Goal: Task Accomplishment & Management: Manage account settings

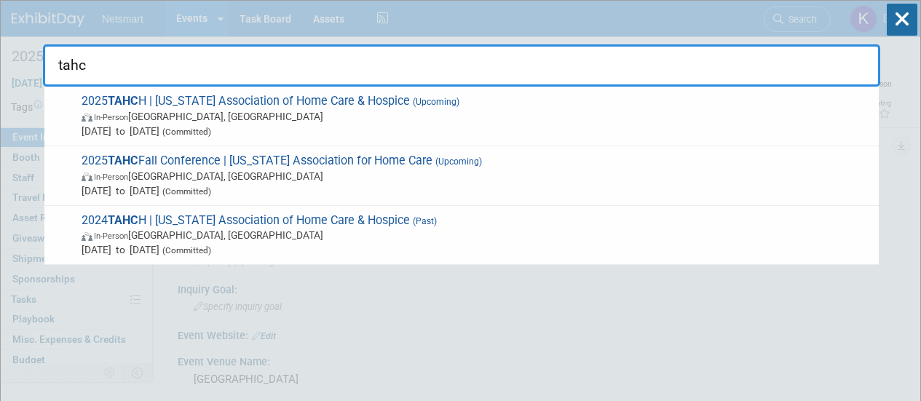
select select "[PERSON_NAME]"
select select "3"
type input "tahch"
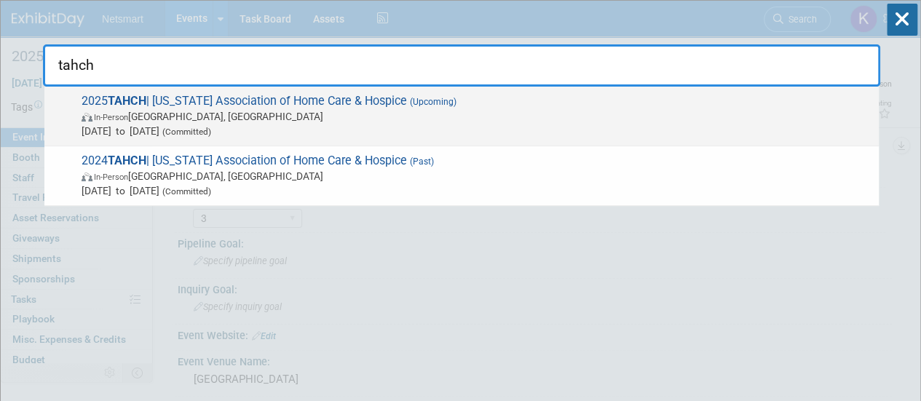
click at [304, 134] on span "Aug 26, 2025 to Aug 28, 2025 (Committed)" at bounding box center [477, 131] width 790 height 15
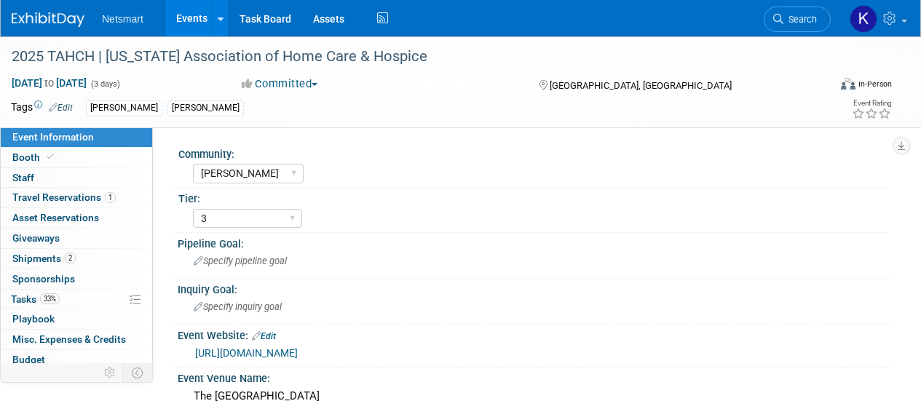
select select "[PERSON_NAME]"
select select "3"
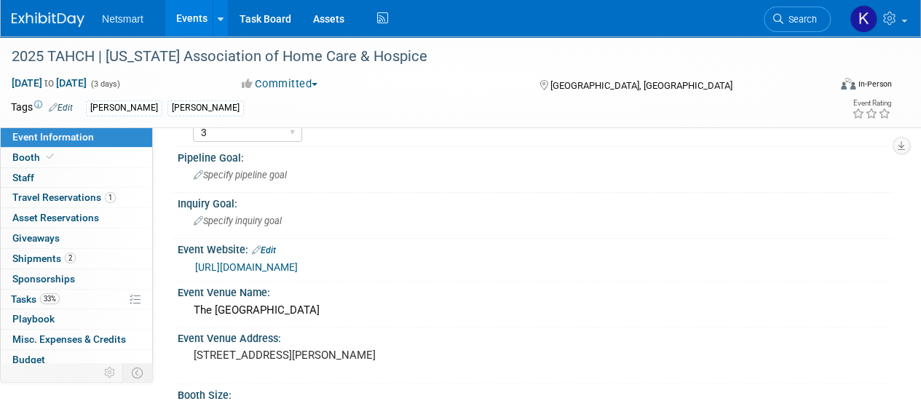
scroll to position [77, 0]
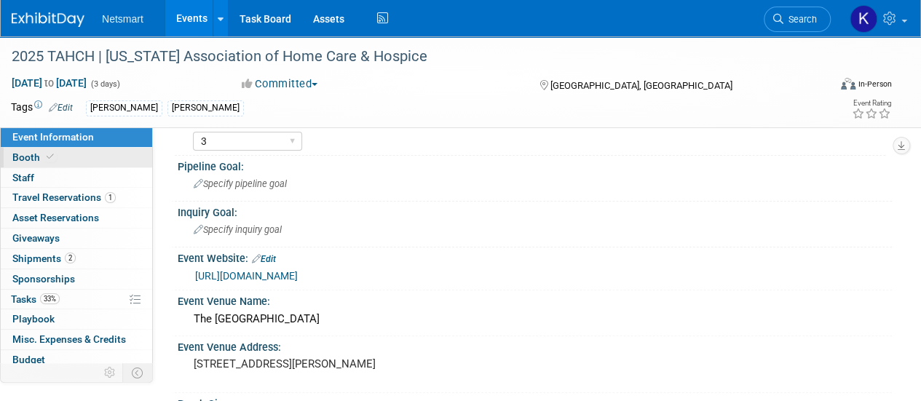
click at [52, 167] on link "Booth" at bounding box center [76, 158] width 151 height 20
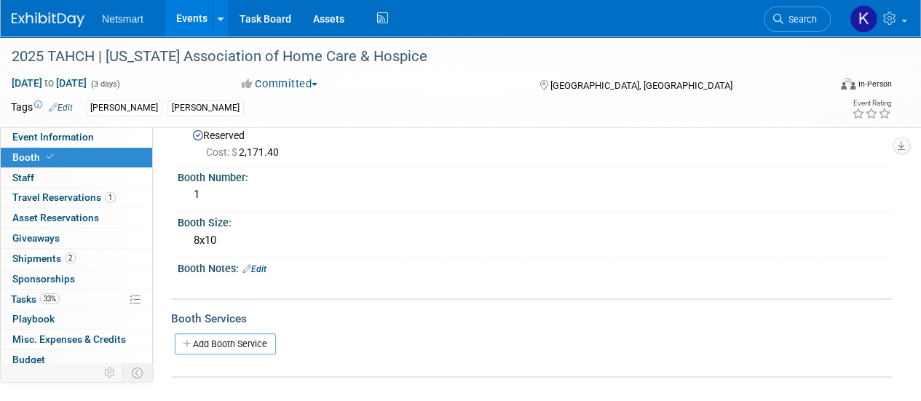
scroll to position [0, 0]
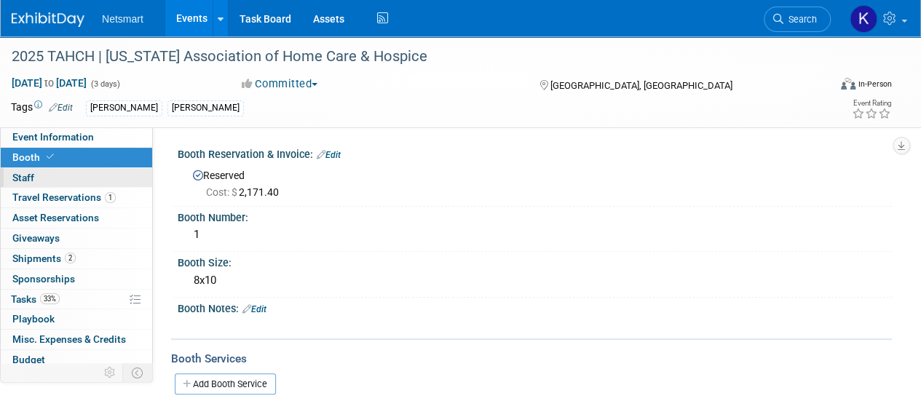
click at [98, 179] on link "0 Staff 0" at bounding box center [76, 178] width 151 height 20
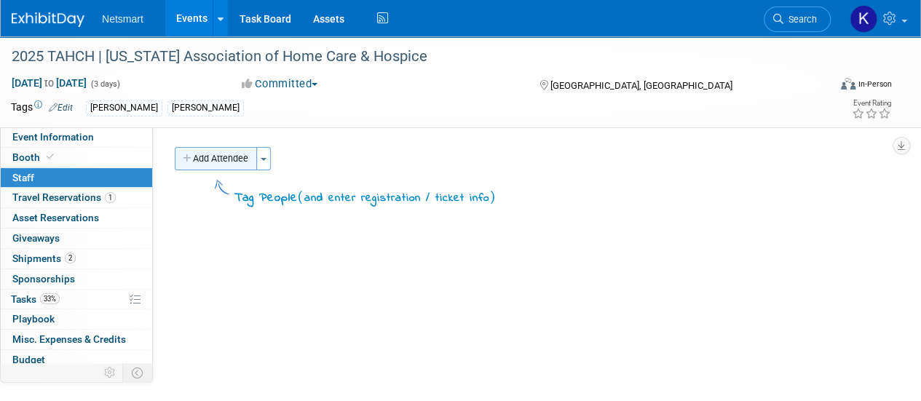
click at [231, 157] on button "Add Attendee" at bounding box center [216, 158] width 82 height 23
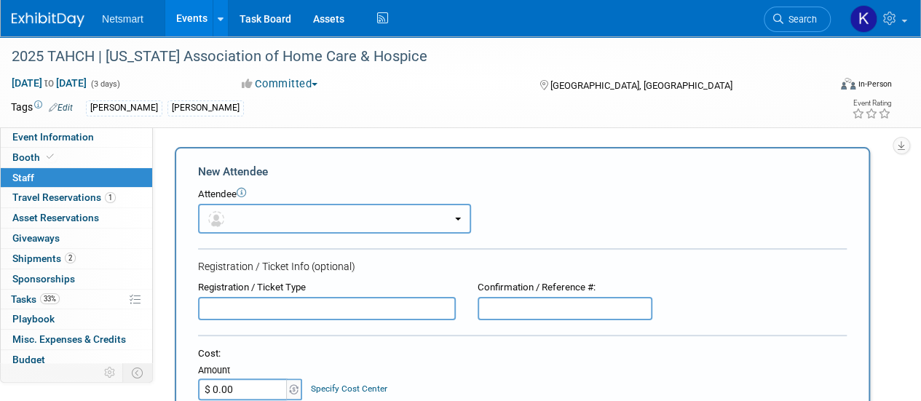
click at [253, 217] on button "button" at bounding box center [334, 219] width 273 height 30
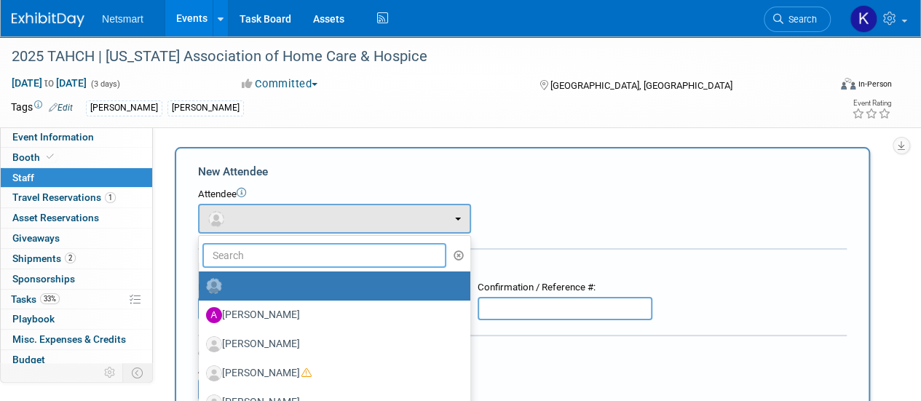
click at [237, 250] on input "text" at bounding box center [324, 255] width 244 height 25
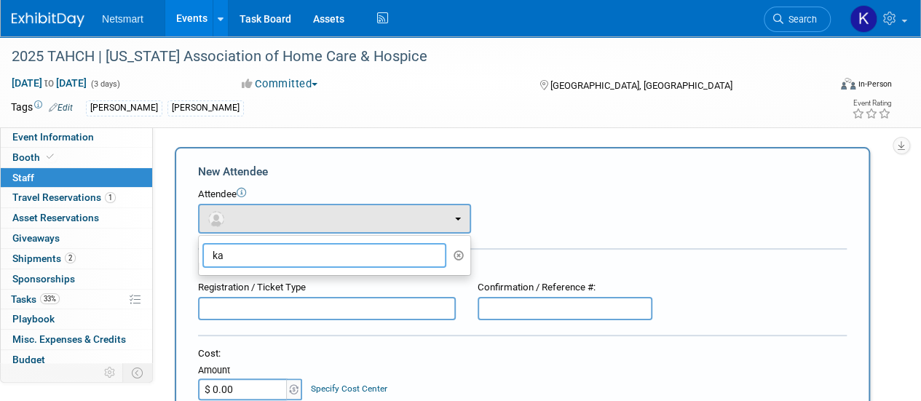
type input "k"
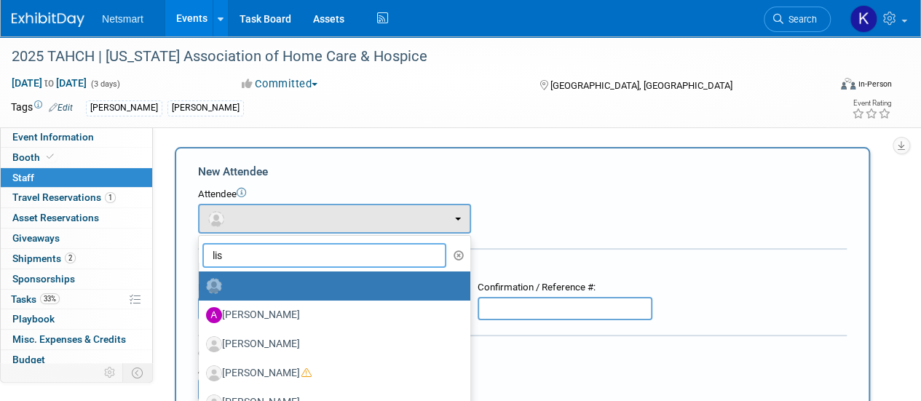
type input "[PERSON_NAME]"
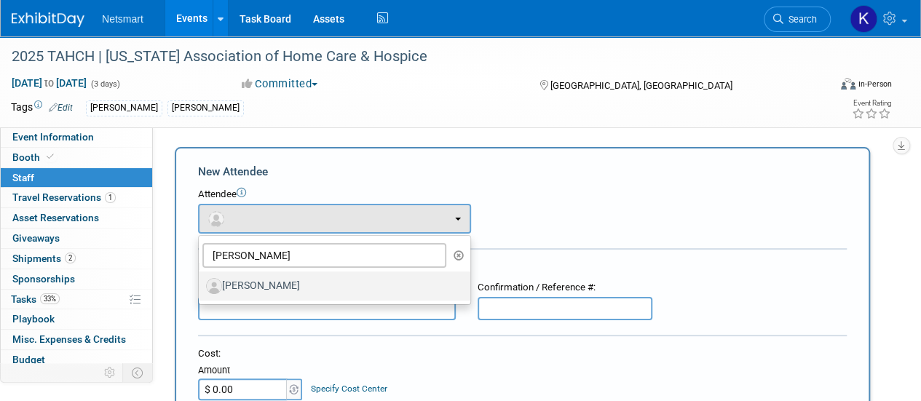
click at [262, 289] on label "[PERSON_NAME]" at bounding box center [331, 285] width 250 height 23
click at [201, 289] on input "[PERSON_NAME]" at bounding box center [195, 284] width 9 height 9
select select "0d68a3d8-7061-4cee-bda1-b289162610fd"
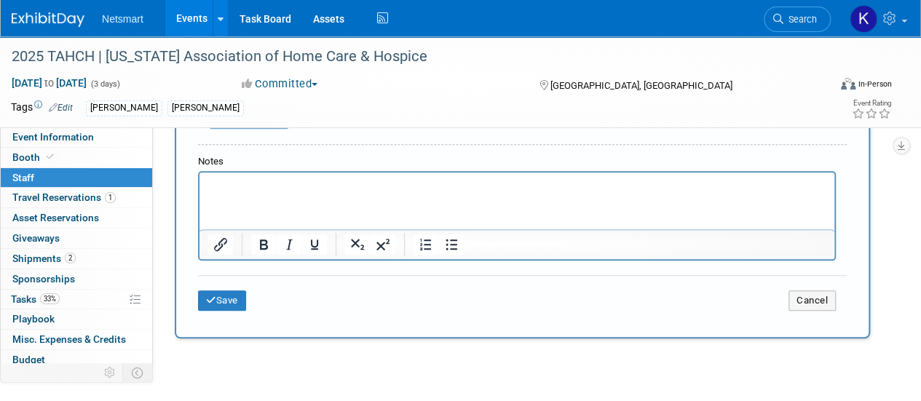
scroll to position [440, 0]
click at [214, 288] on div "Save Cancel" at bounding box center [522, 297] width 649 height 47
click at [214, 295] on icon "submit" at bounding box center [211, 299] width 10 height 9
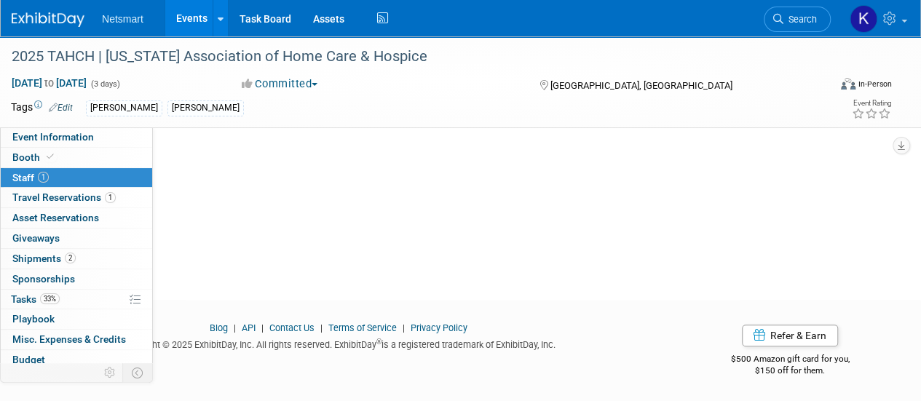
scroll to position [0, 0]
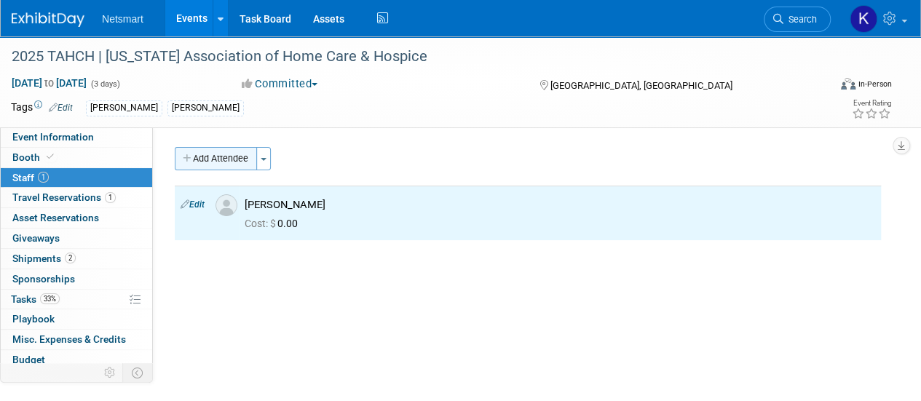
click at [236, 157] on button "Add Attendee" at bounding box center [216, 158] width 82 height 23
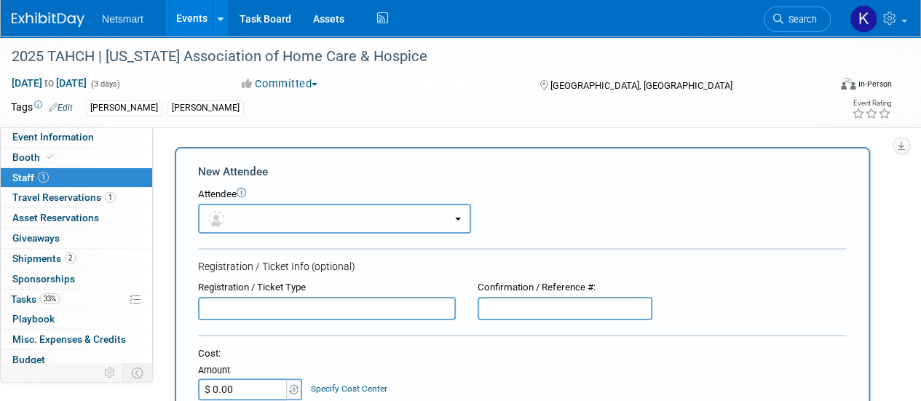
click at [259, 228] on button "button" at bounding box center [334, 219] width 273 height 30
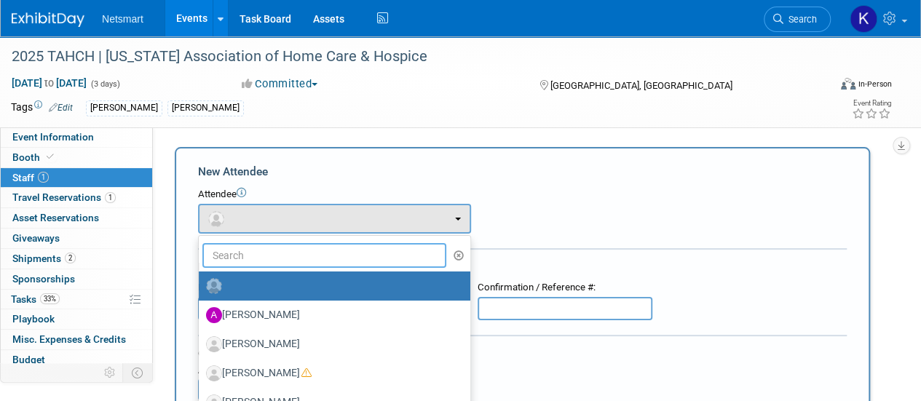
click at [246, 254] on input "text" at bounding box center [324, 255] width 244 height 25
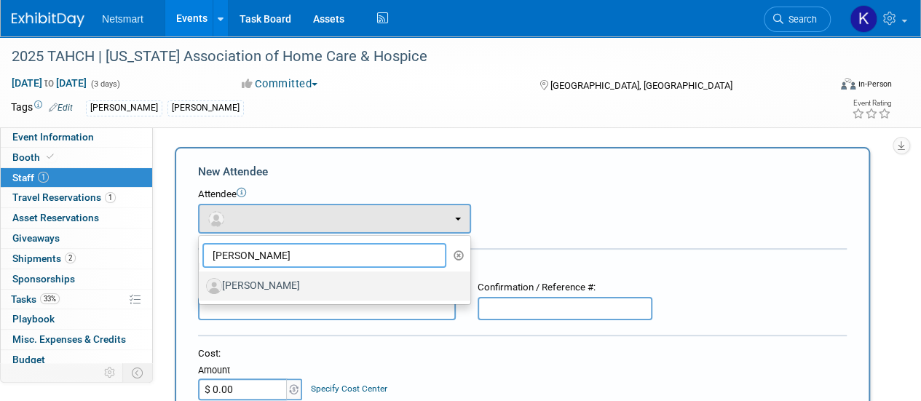
type input "[PERSON_NAME]"
click at [257, 283] on label "[PERSON_NAME]" at bounding box center [331, 285] width 250 height 23
click at [201, 283] on input "[PERSON_NAME]" at bounding box center [195, 284] width 9 height 9
select select "c29297a1-275e-433a-9174-c84b8efec81d"
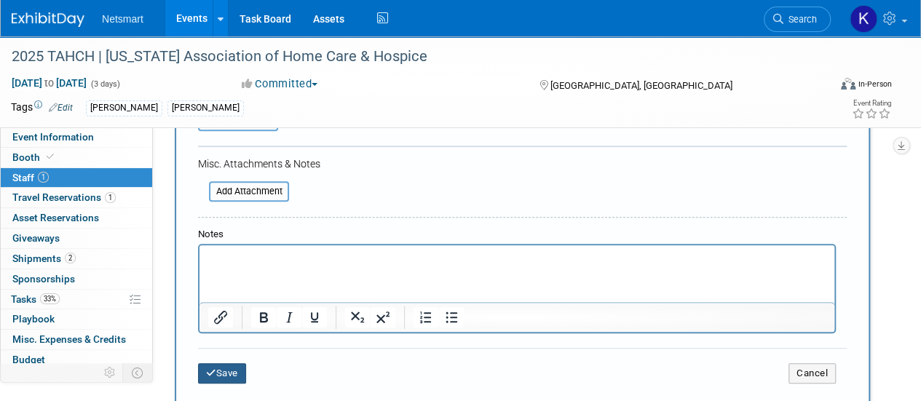
click at [217, 376] on button "Save" at bounding box center [222, 373] width 48 height 20
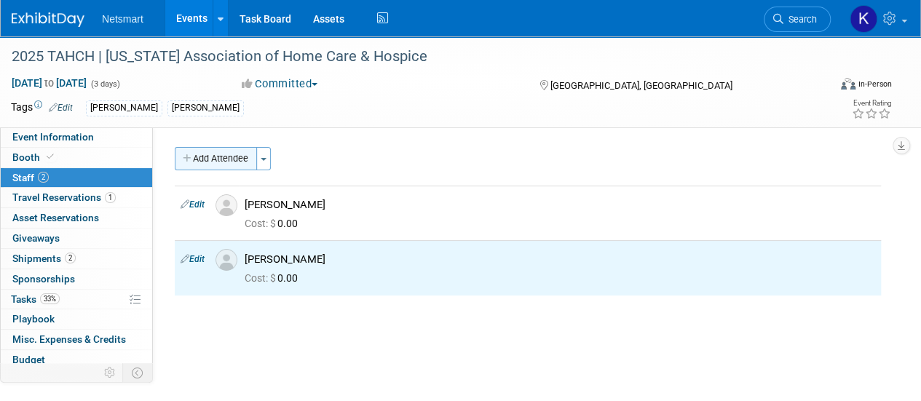
click at [199, 161] on button "Add Attendee" at bounding box center [216, 158] width 82 height 23
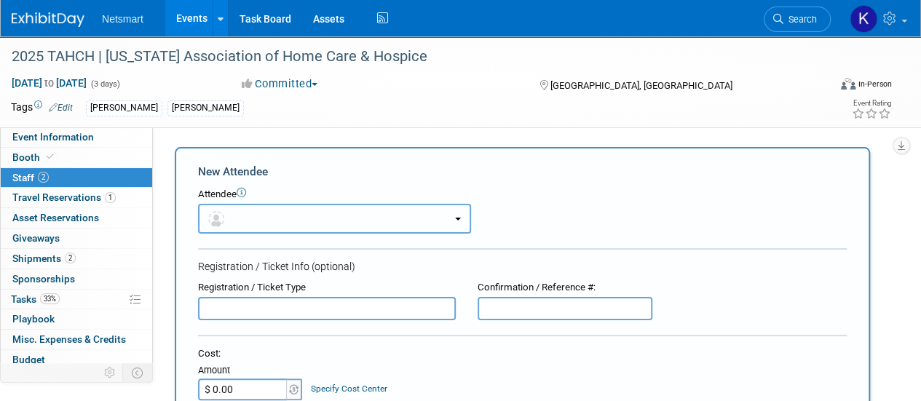
click at [241, 216] on button "button" at bounding box center [334, 219] width 273 height 30
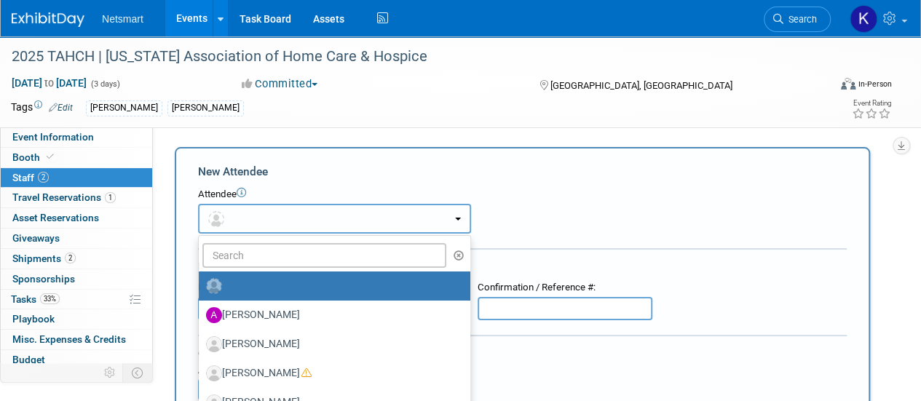
radio input "false"
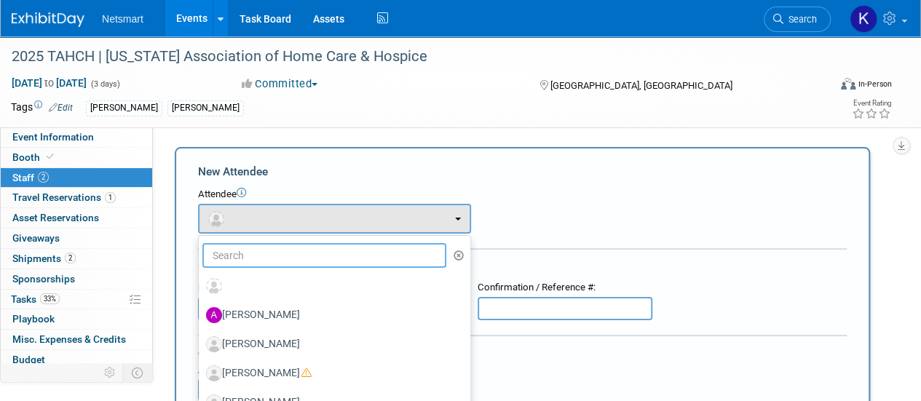
click at [249, 250] on input "text" at bounding box center [324, 255] width 244 height 25
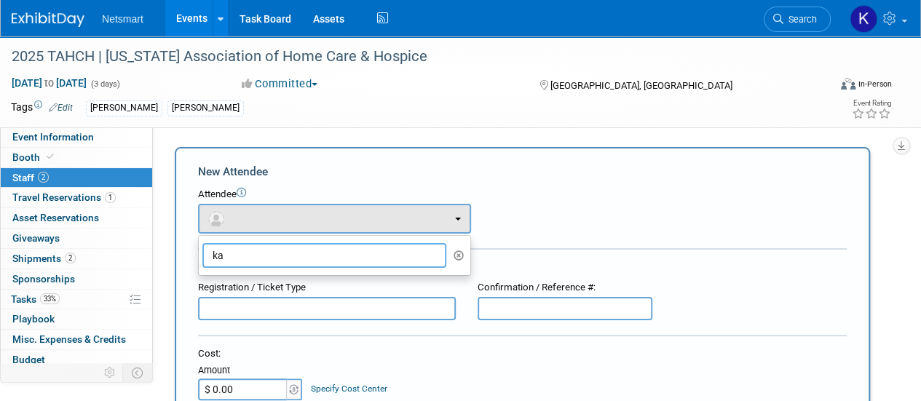
type input "k"
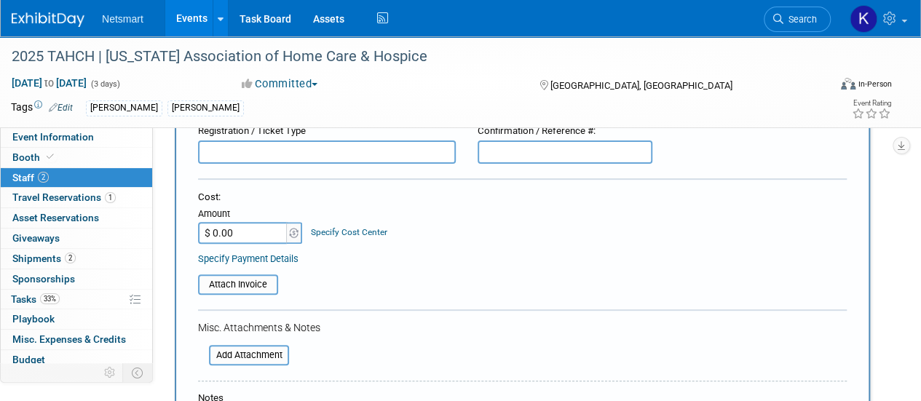
scroll to position [258, 0]
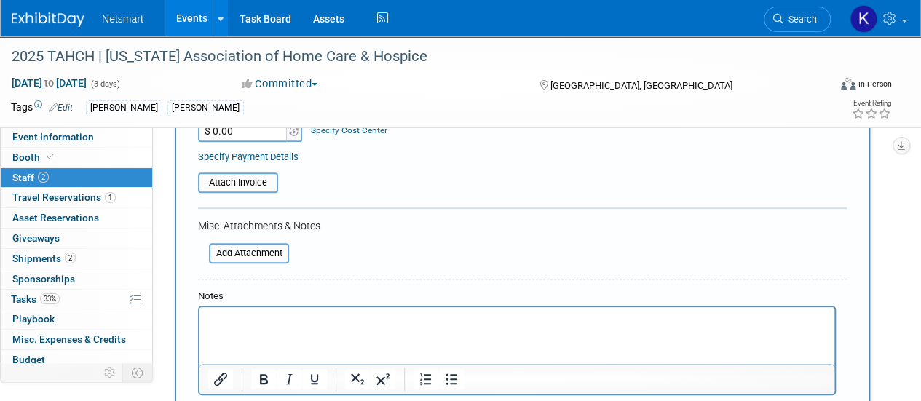
click at [244, 328] on html at bounding box center [516, 317] width 635 height 20
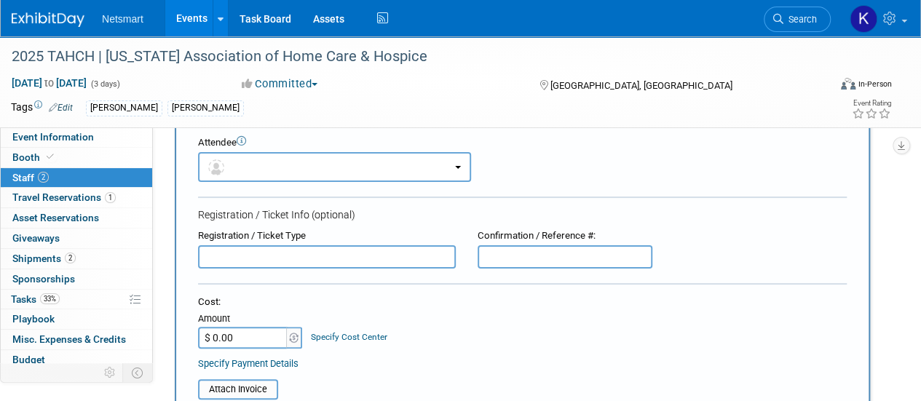
scroll to position [35, 0]
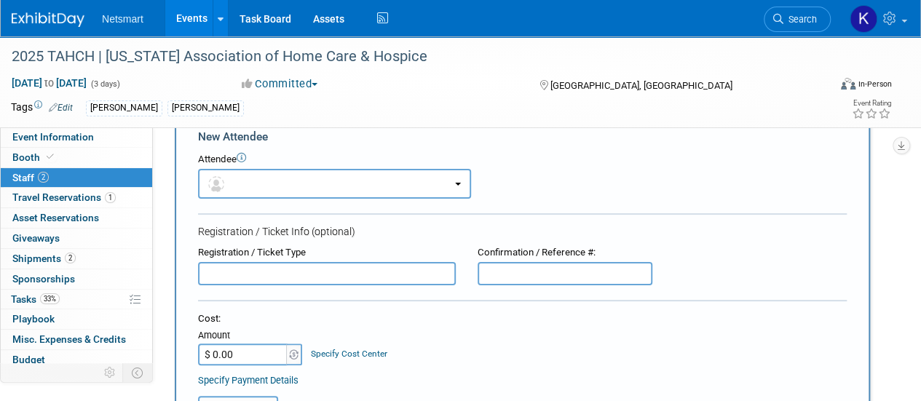
click at [242, 161] on icon at bounding box center [241, 157] width 9 height 9
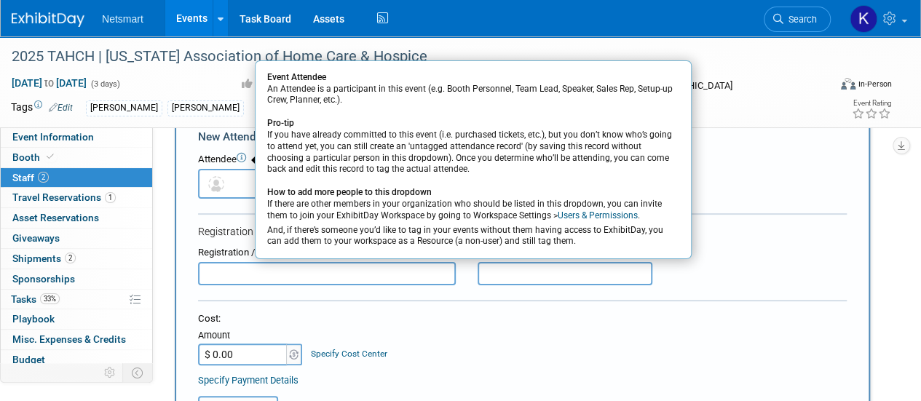
click at [335, 329] on td "Specify Cost Center Cost Center -- Not Specified --" at bounding box center [346, 345] width 84 height 39
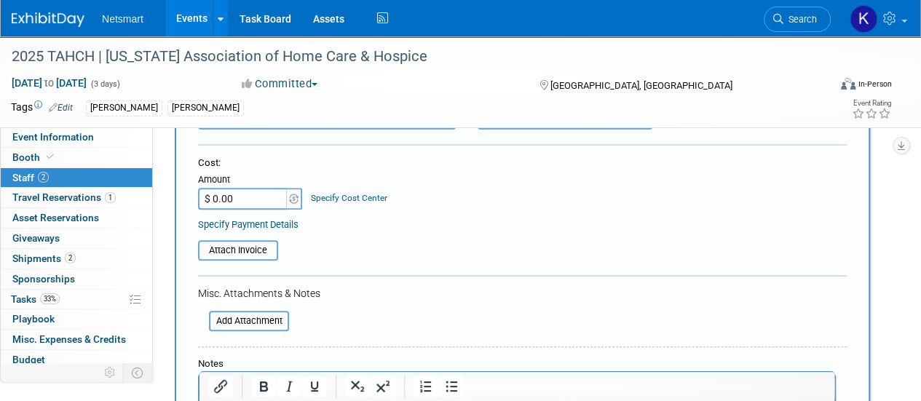
scroll to position [236, 0]
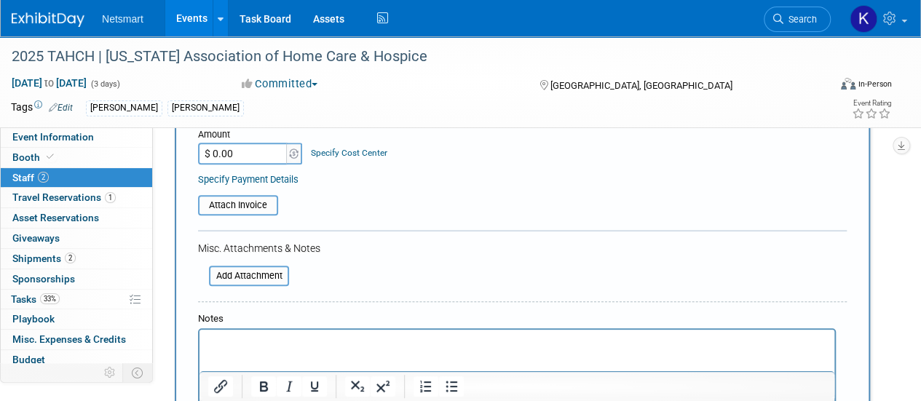
click at [228, 336] on p "Rich Text Area. Press ALT-0 for help." at bounding box center [517, 343] width 618 height 15
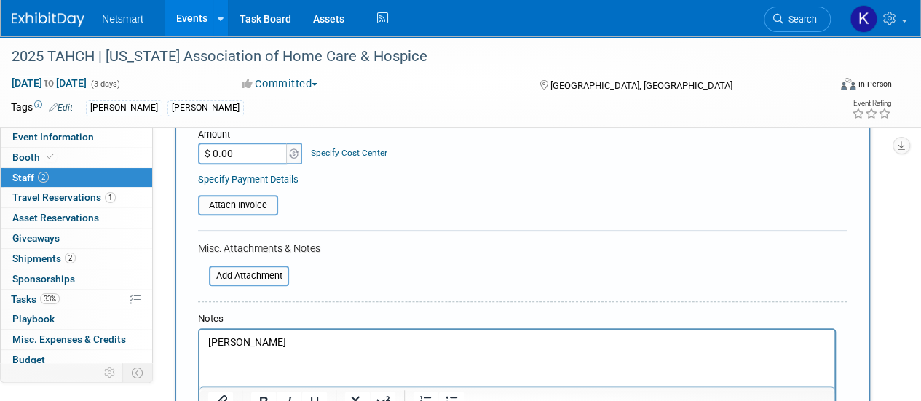
scroll to position [456, 0]
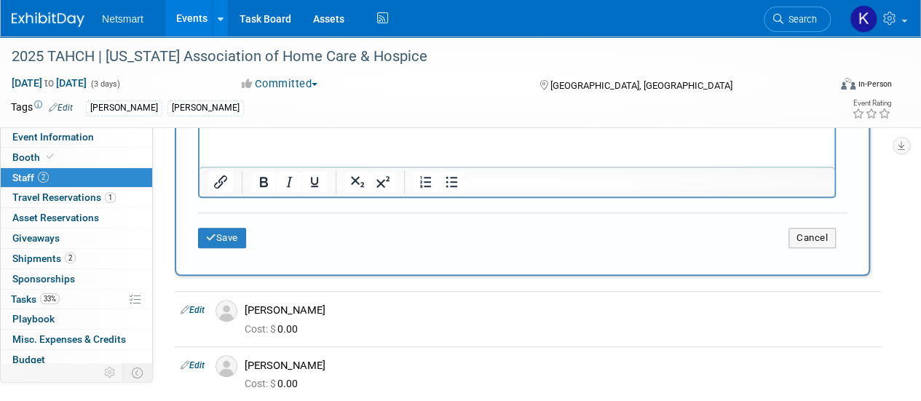
drag, startPoint x: 236, startPoint y: 235, endPoint x: 210, endPoint y: 237, distance: 26.2
click at [210, 237] on icon "submit" at bounding box center [211, 237] width 10 height 9
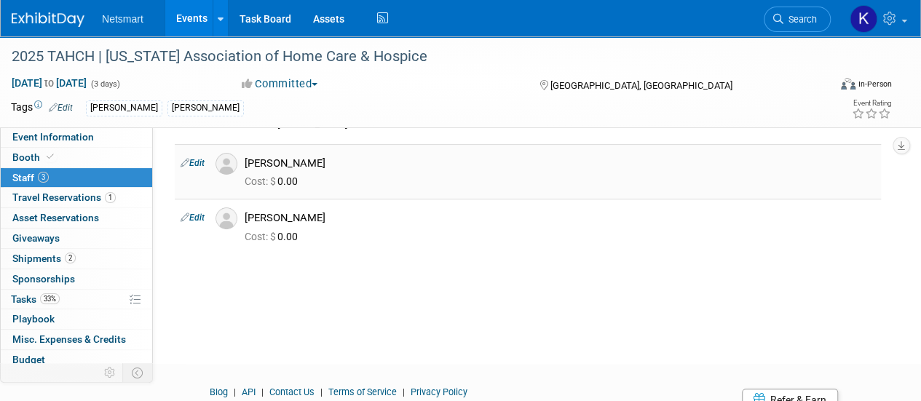
scroll to position [0, 0]
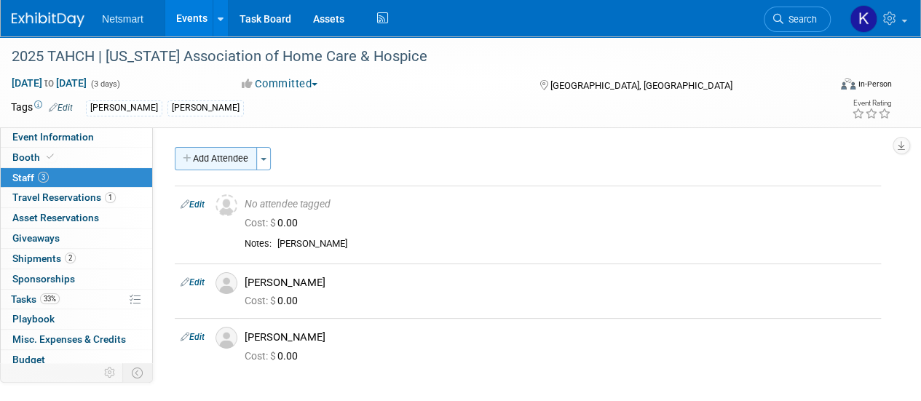
click at [210, 164] on button "Add Attendee" at bounding box center [216, 158] width 82 height 23
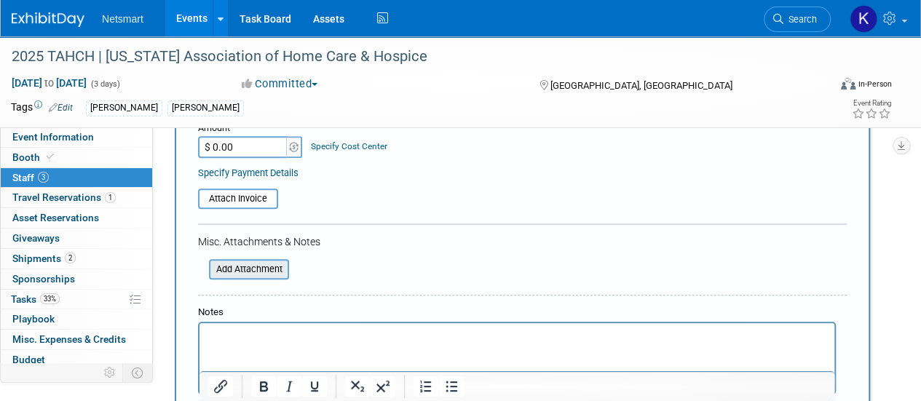
scroll to position [243, 0]
click at [226, 340] on p "Rich Text Area. Press ALT-0 for help." at bounding box center [517, 335] width 618 height 15
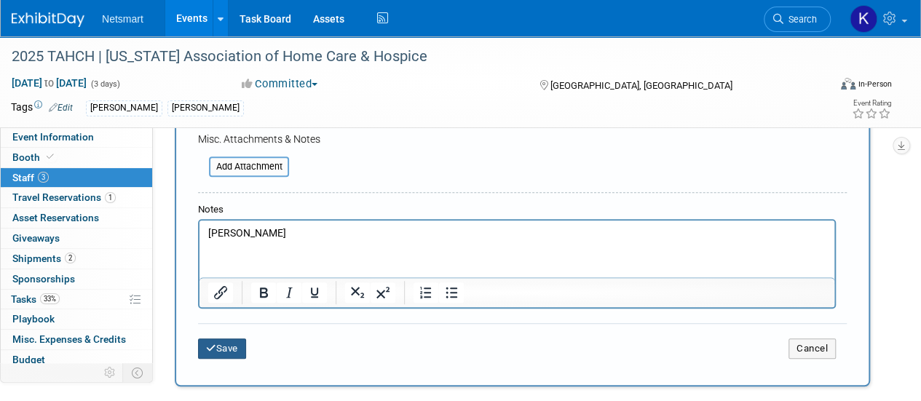
click at [226, 340] on button "Save" at bounding box center [222, 349] width 48 height 20
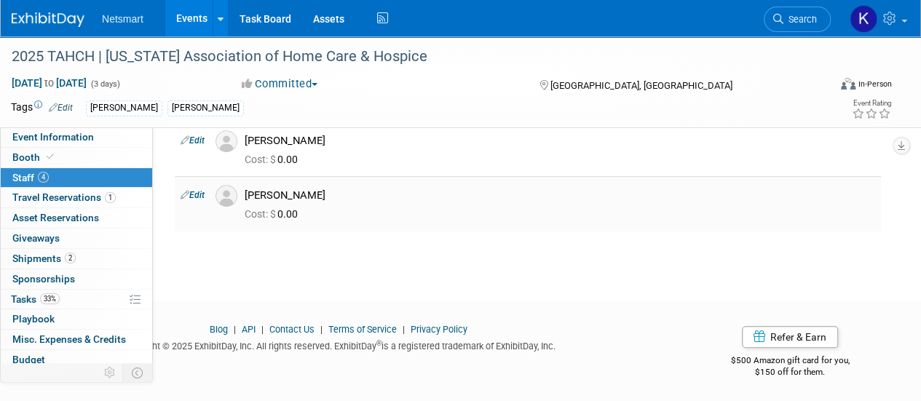
scroll to position [83, 0]
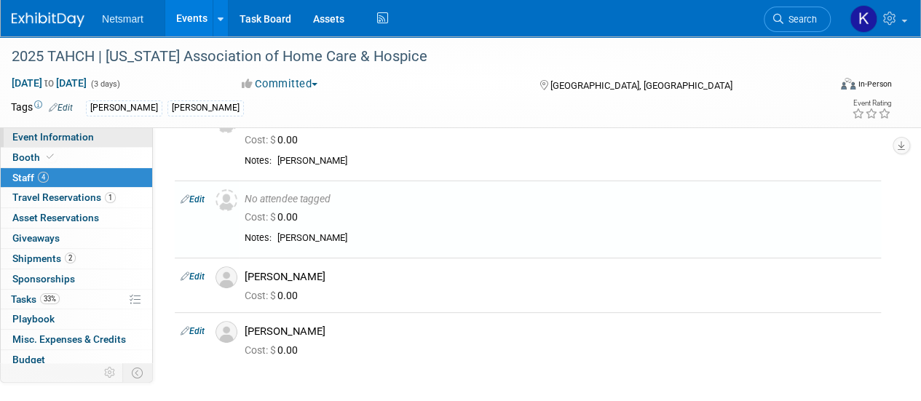
click at [66, 134] on span "Event Information" at bounding box center [53, 137] width 82 height 12
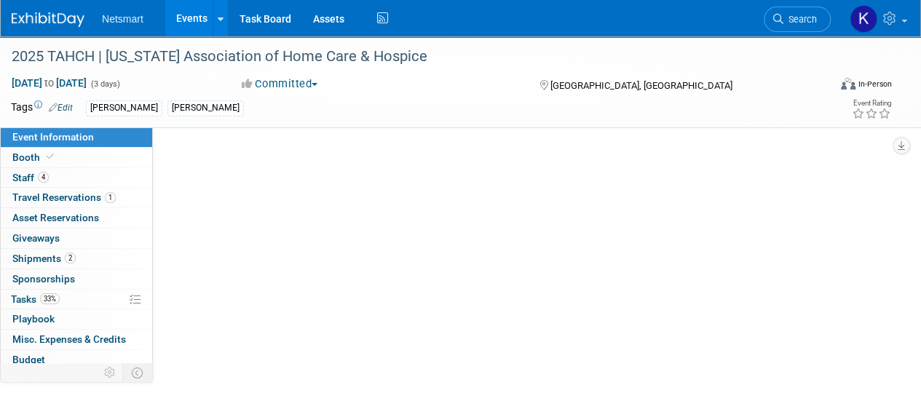
select select "[PERSON_NAME]"
select select "3"
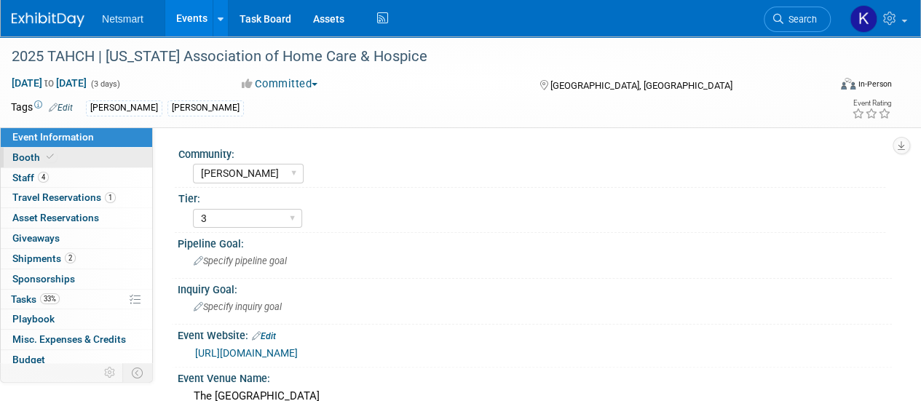
click at [56, 159] on link "Booth" at bounding box center [76, 158] width 151 height 20
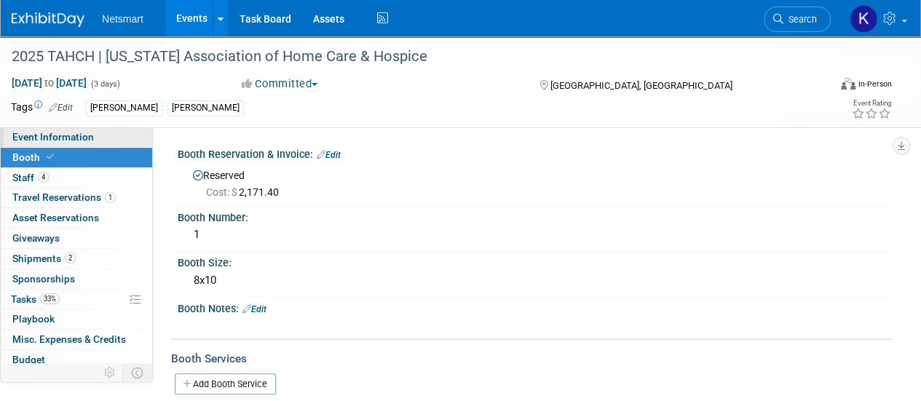
click at [76, 138] on span "Event Information" at bounding box center [53, 137] width 82 height 12
select select "[PERSON_NAME]"
select select "3"
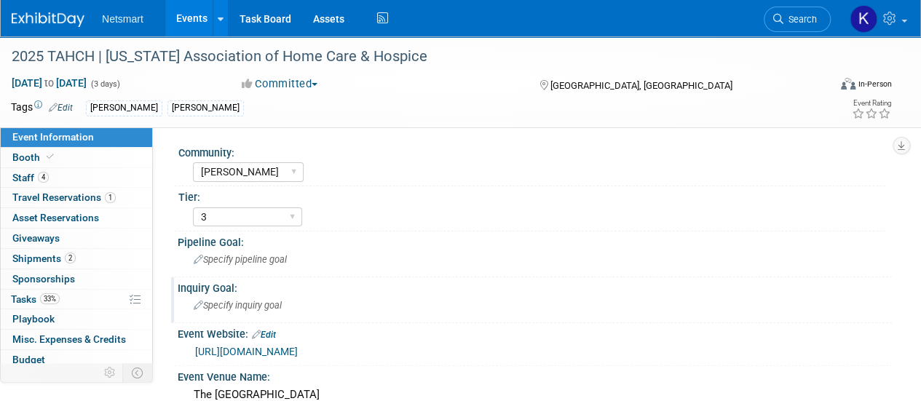
scroll to position [95, 0]
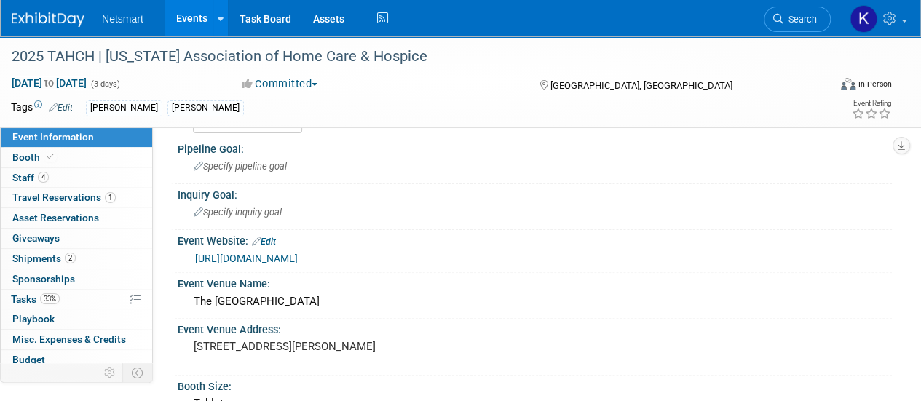
click at [101, 142] on link "Event Information" at bounding box center [76, 137] width 151 height 20
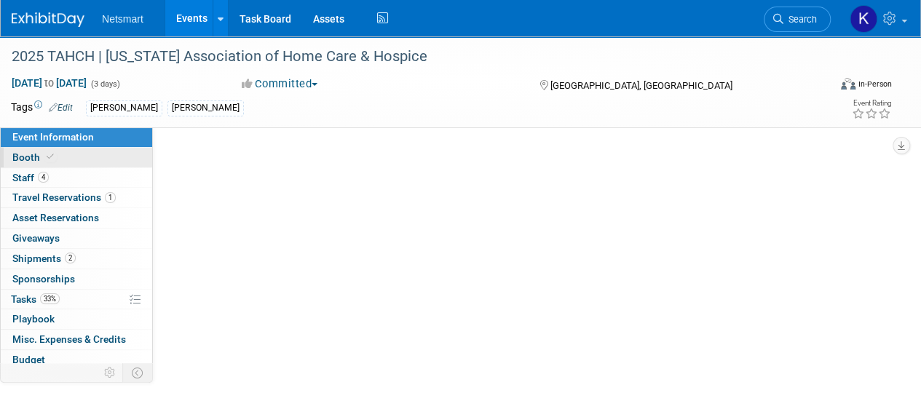
select select "[PERSON_NAME]"
select select "3"
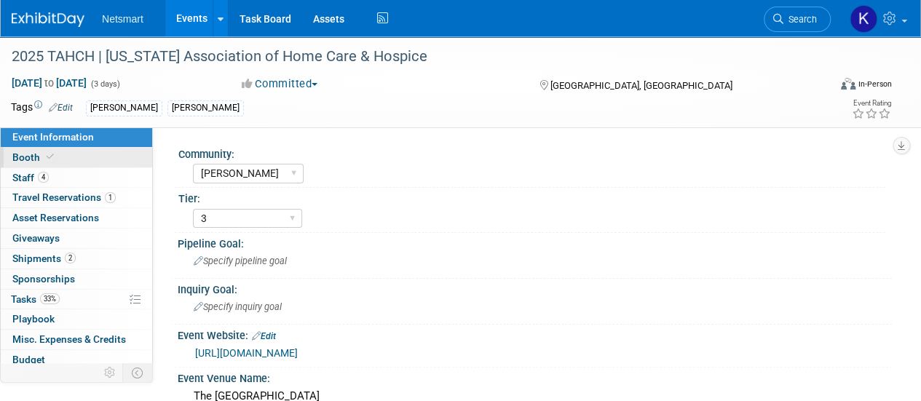
click at [90, 162] on link "Booth" at bounding box center [76, 158] width 151 height 20
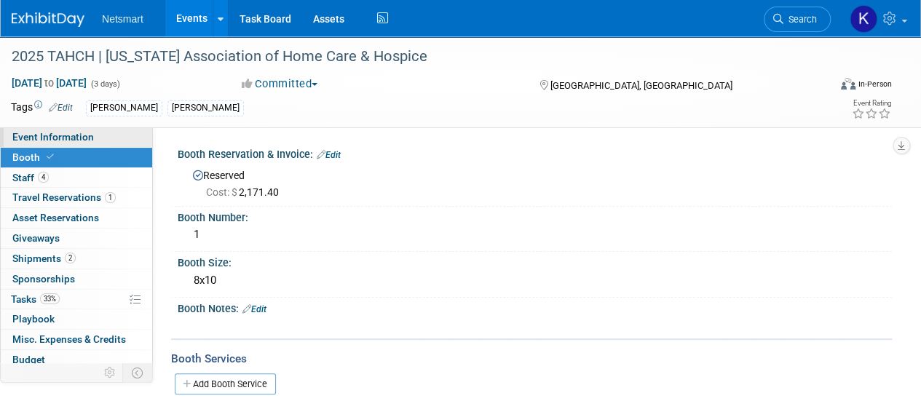
click at [78, 143] on span "Event Information" at bounding box center [53, 137] width 82 height 12
select select "[PERSON_NAME]"
select select "3"
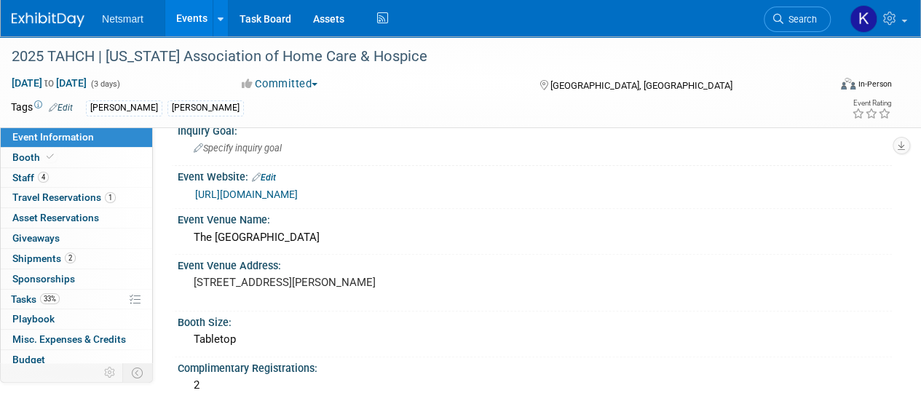
scroll to position [196, 0]
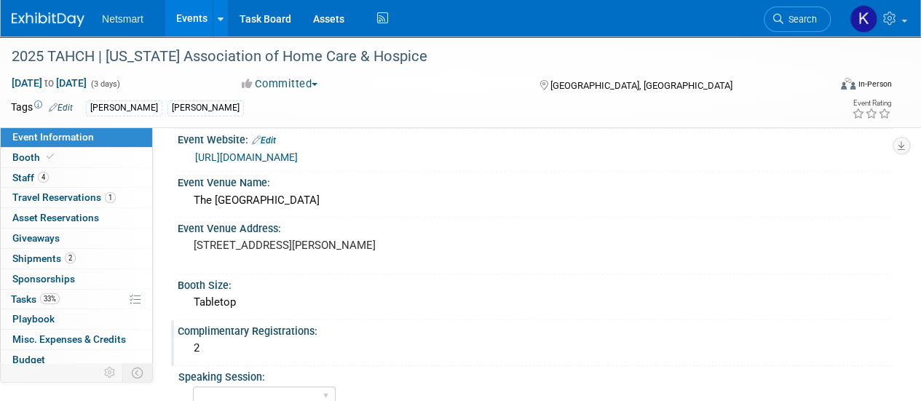
click at [248, 350] on div "2" at bounding box center [535, 348] width 692 height 23
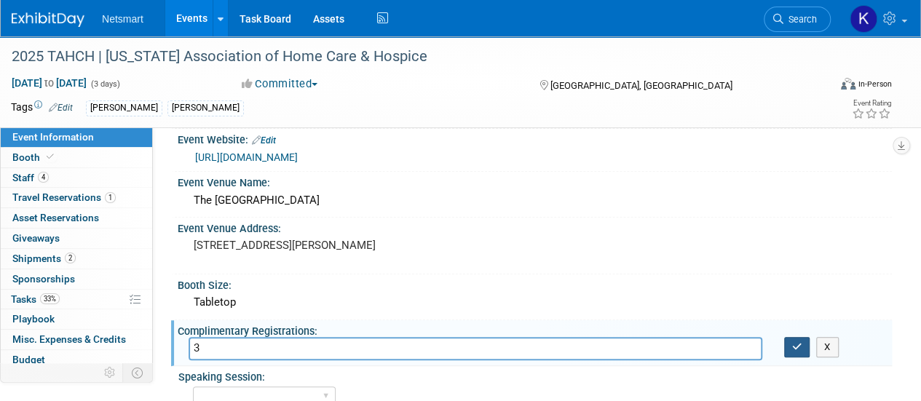
type input "3"
click at [792, 342] on icon "button" at bounding box center [797, 346] width 10 height 9
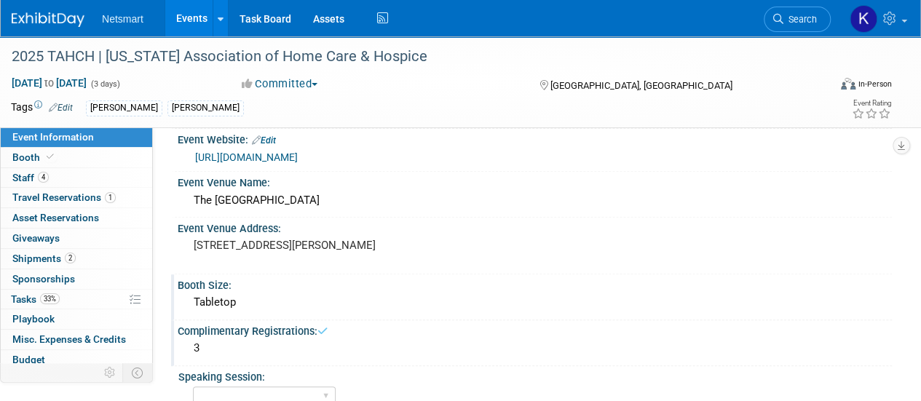
scroll to position [256, 0]
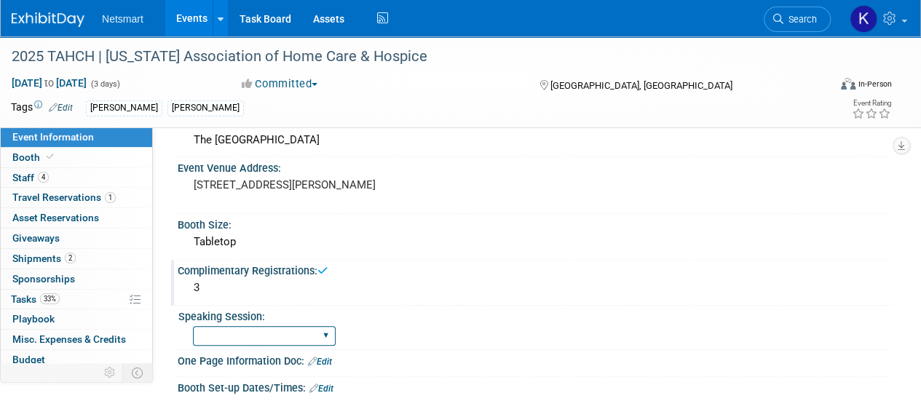
click at [277, 336] on select "Yes No Submitted, Not Accepted" at bounding box center [264, 336] width 143 height 20
select select "Yes"
click at [193, 326] on select "Yes No Submitted, Not Accepted" at bounding box center [264, 336] width 143 height 20
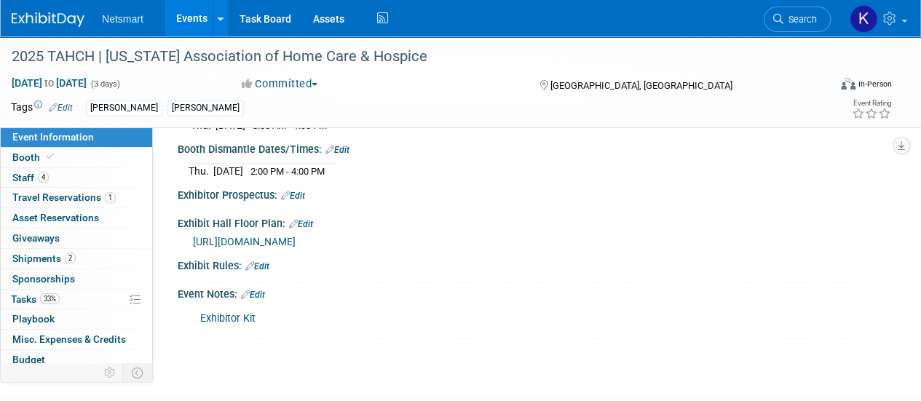
scroll to position [605, 0]
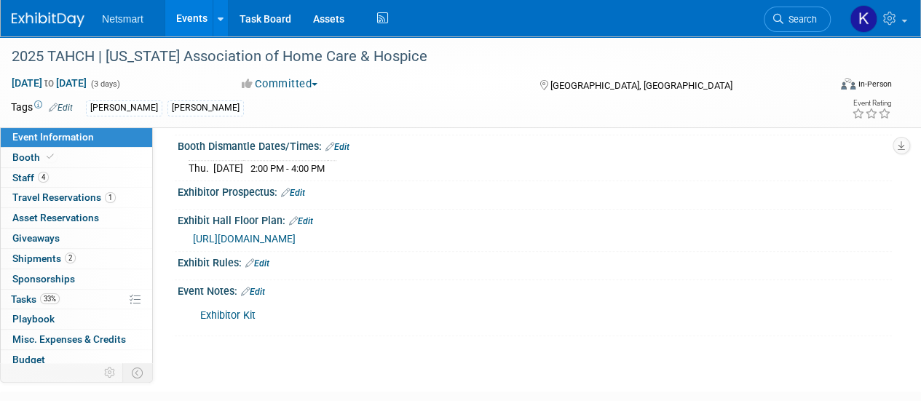
click at [240, 322] on link "Exhibitor Kit" at bounding box center [227, 315] width 55 height 12
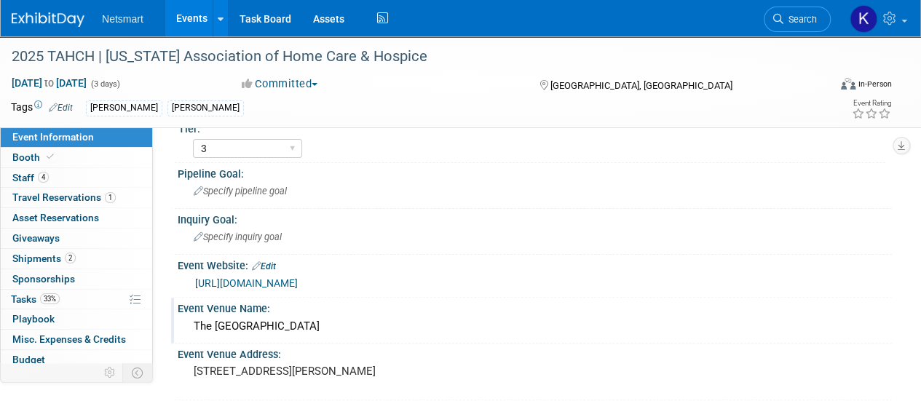
scroll to position [69, 0]
click at [303, 365] on pre "[STREET_ADDRESS][PERSON_NAME]" at bounding box center [327, 371] width 266 height 13
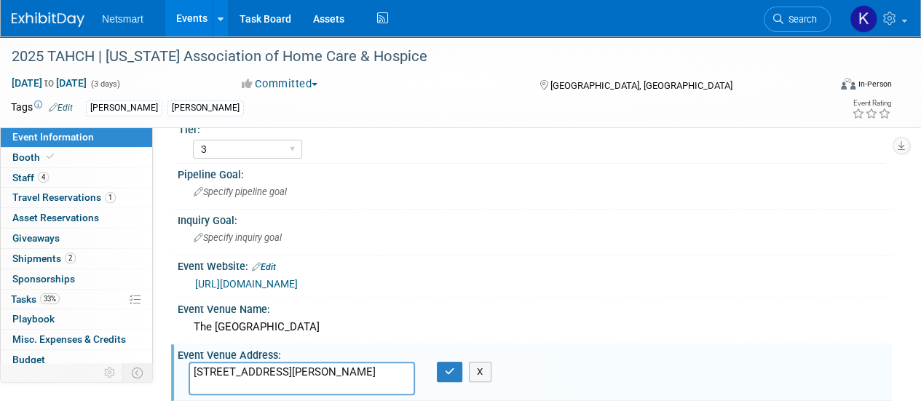
click at [303, 365] on textarea "[STREET_ADDRESS][PERSON_NAME]" at bounding box center [302, 378] width 226 height 33
